Goal: Contribute content: Add original content to the website for others to see

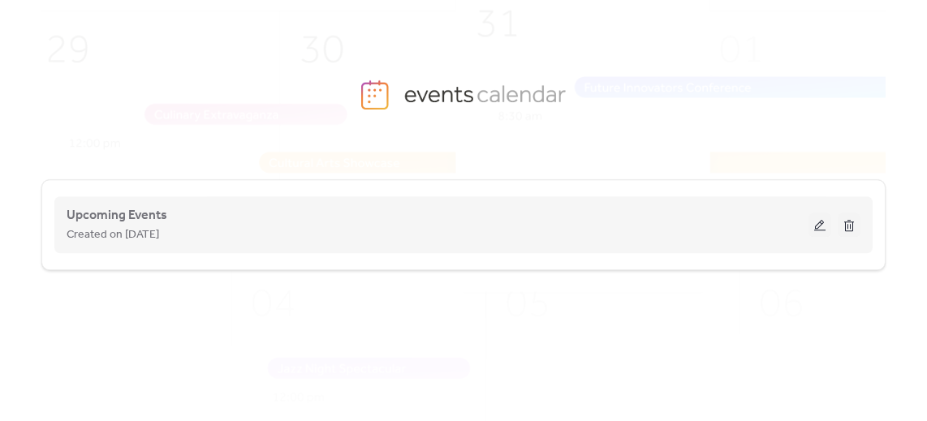
click at [809, 231] on button at bounding box center [819, 225] width 23 height 24
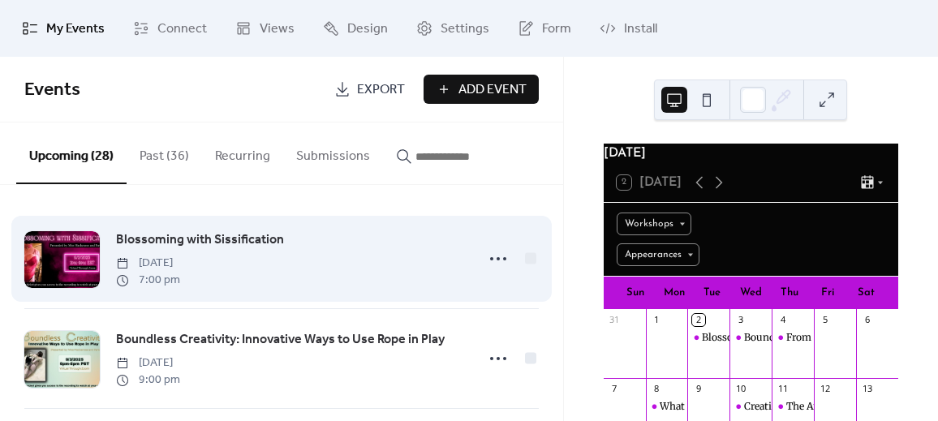
click at [189, 246] on span "Blossoming with Sissification" at bounding box center [200, 240] width 168 height 19
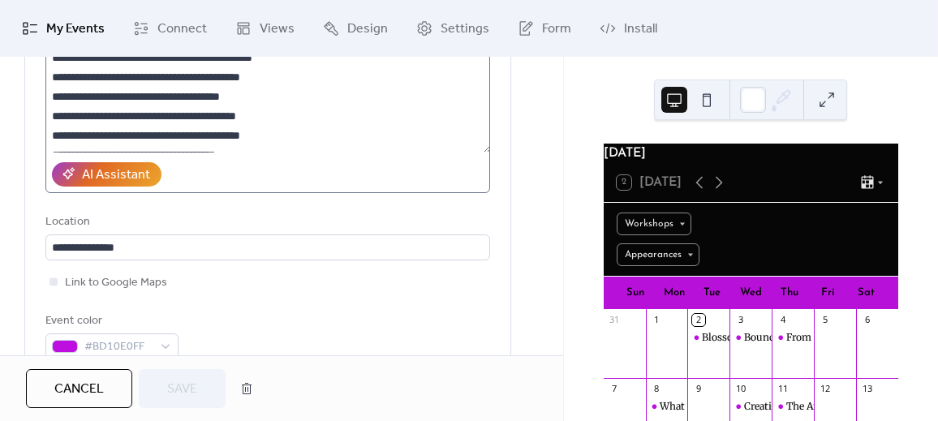
scroll to position [295, 0]
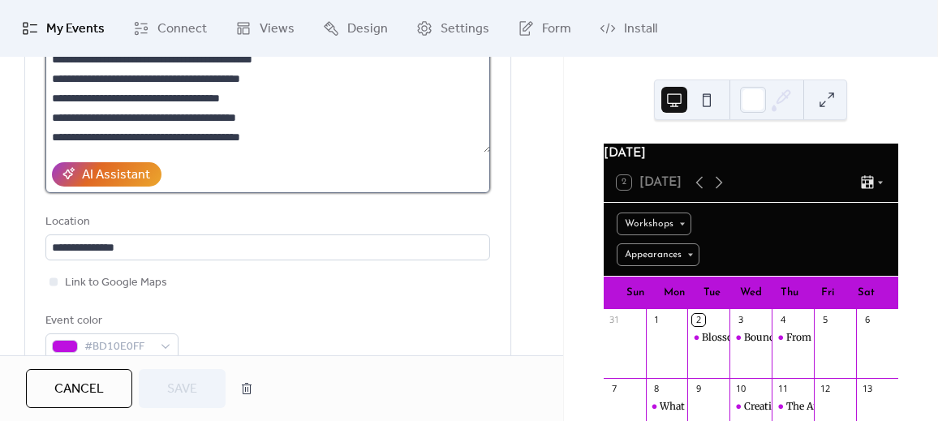
click at [55, 81] on textarea at bounding box center [268, 90] width 446 height 123
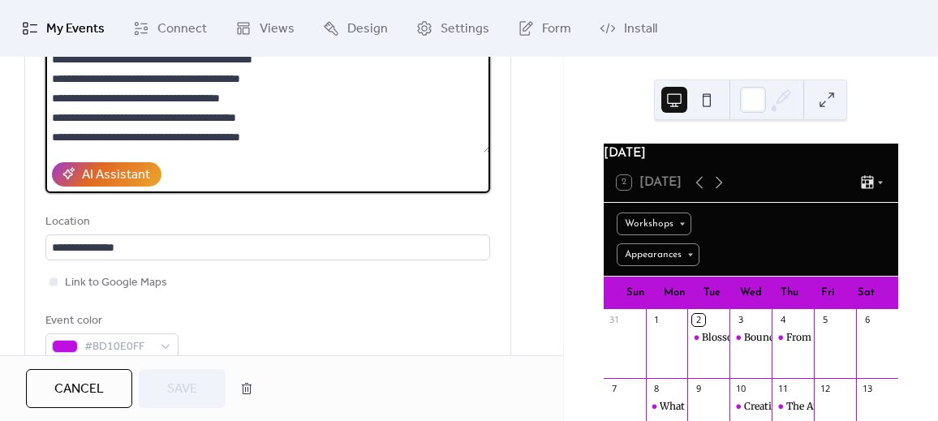
click at [49, 73] on textarea at bounding box center [268, 90] width 446 height 123
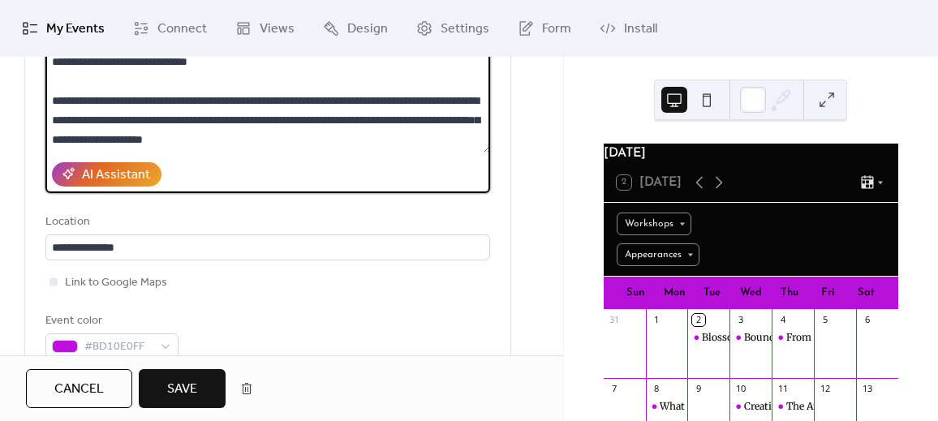
scroll to position [545, 0]
type textarea "**********"
click at [171, 395] on span "Save" at bounding box center [182, 389] width 30 height 19
